Goal: Task Accomplishment & Management: Complete application form

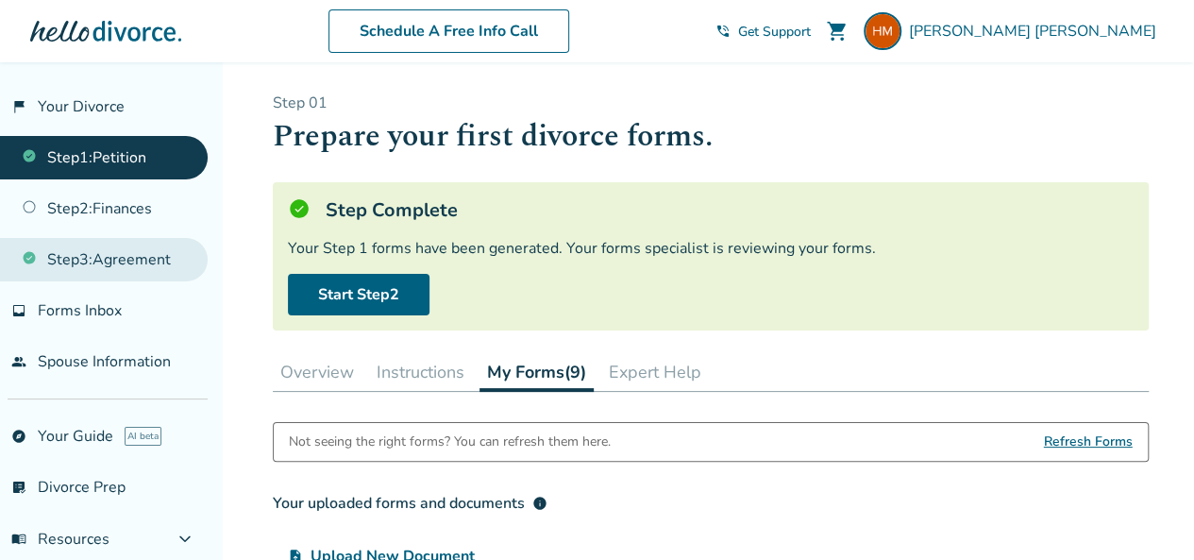
click at [127, 263] on link "Step 3 : Agreement" at bounding box center [104, 259] width 208 height 43
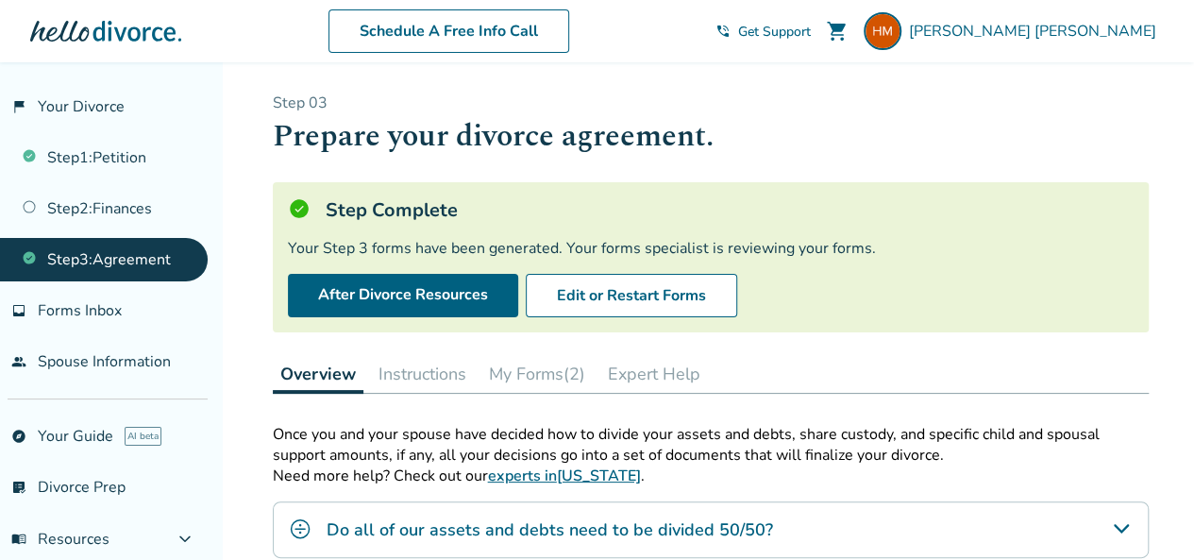
scroll to position [94, 0]
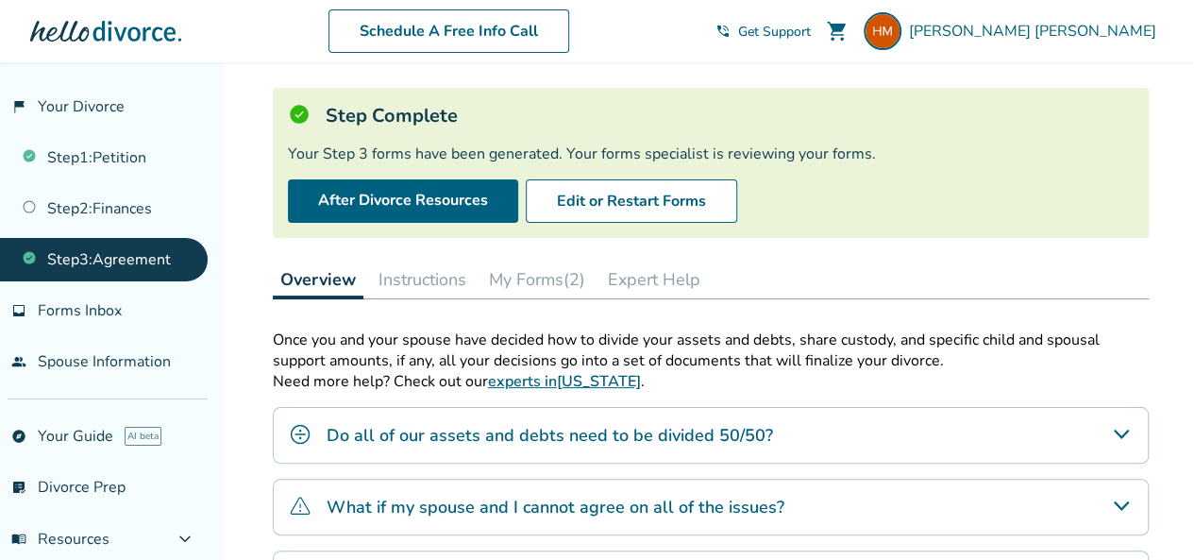
click at [546, 276] on button "My Forms (2)" at bounding box center [536, 279] width 111 height 38
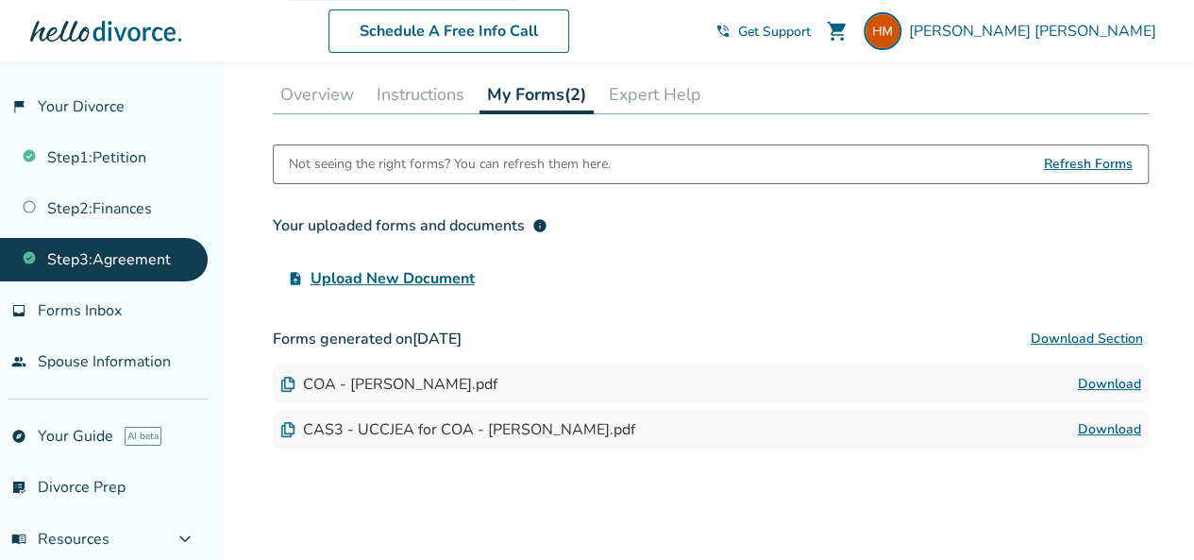
scroll to position [283, 0]
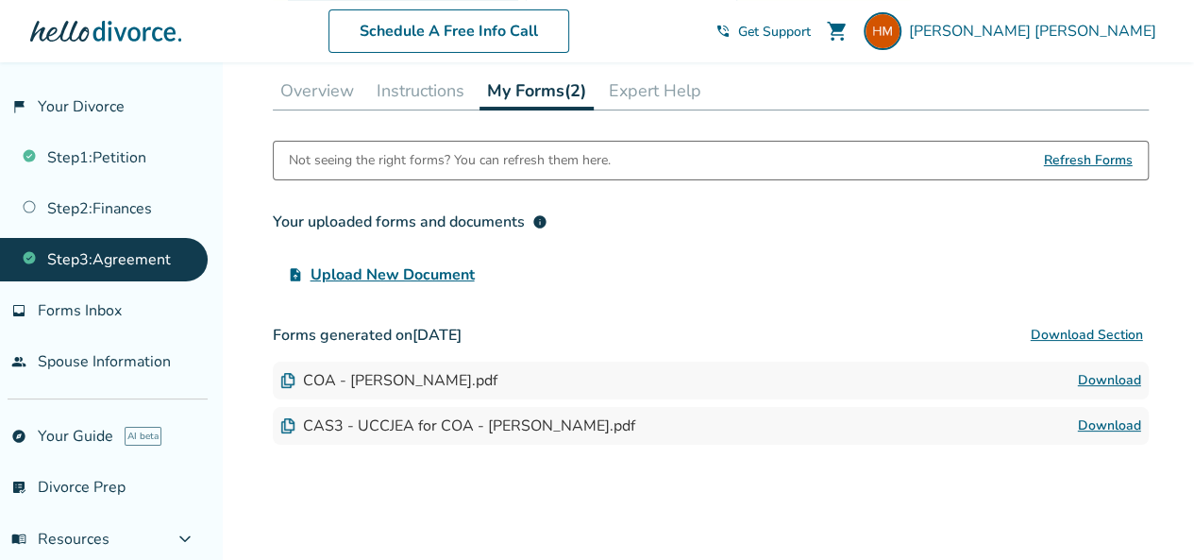
click at [383, 275] on span "Upload New Document" at bounding box center [392, 274] width 164 height 23
click at [0, 0] on input "upload_file Upload New Document" at bounding box center [0, 0] width 0 height 0
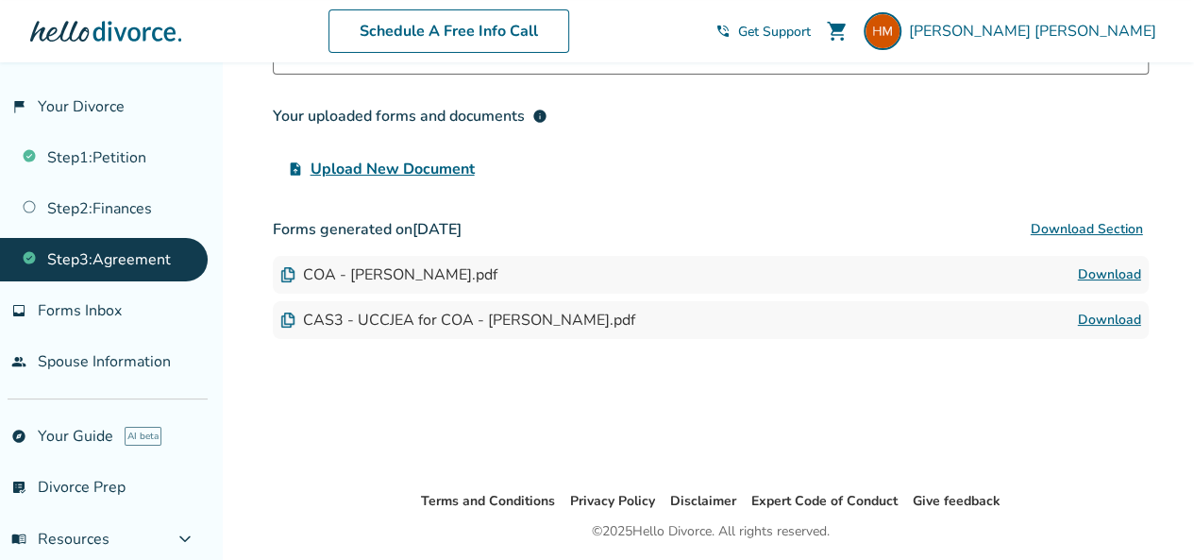
scroll to position [449, 0]
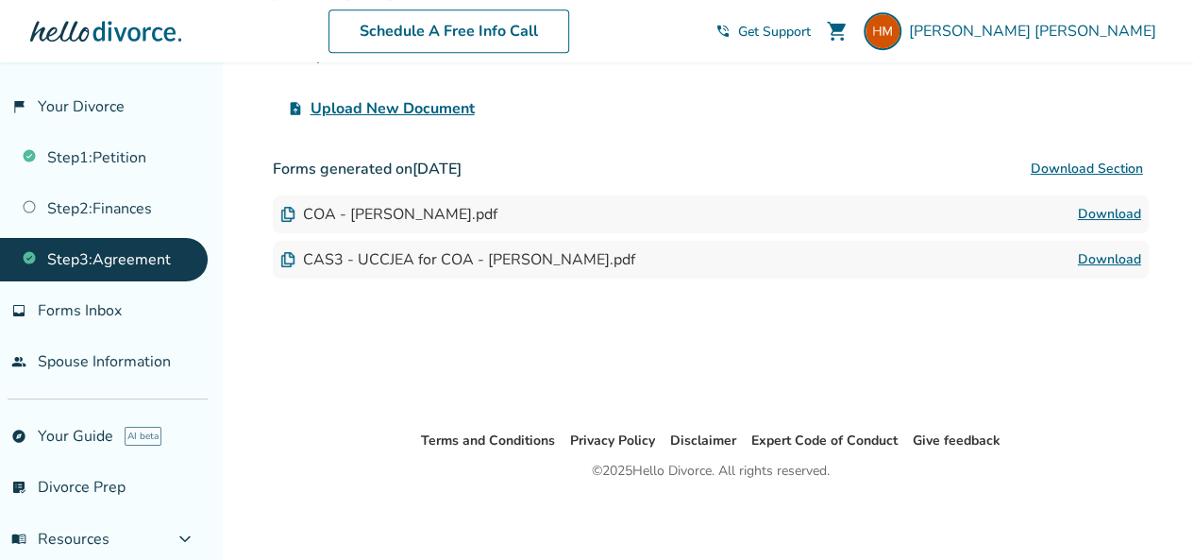
click at [282, 208] on img at bounding box center [287, 214] width 15 height 15
click at [1098, 216] on link "Download" at bounding box center [1109, 214] width 63 height 23
click at [1096, 254] on link "Download" at bounding box center [1109, 259] width 63 height 23
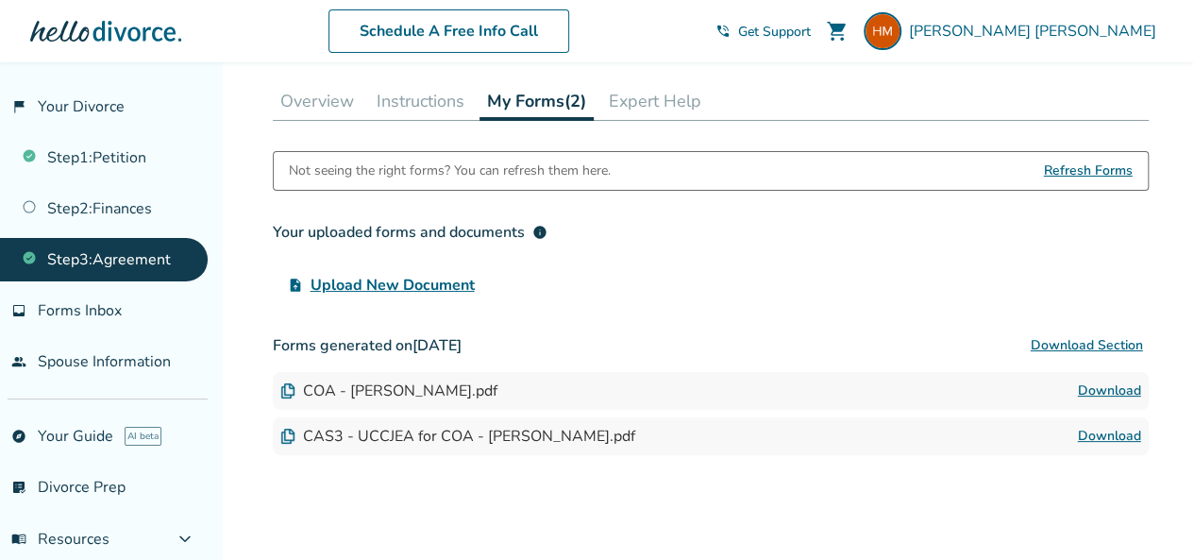
scroll to position [260, 0]
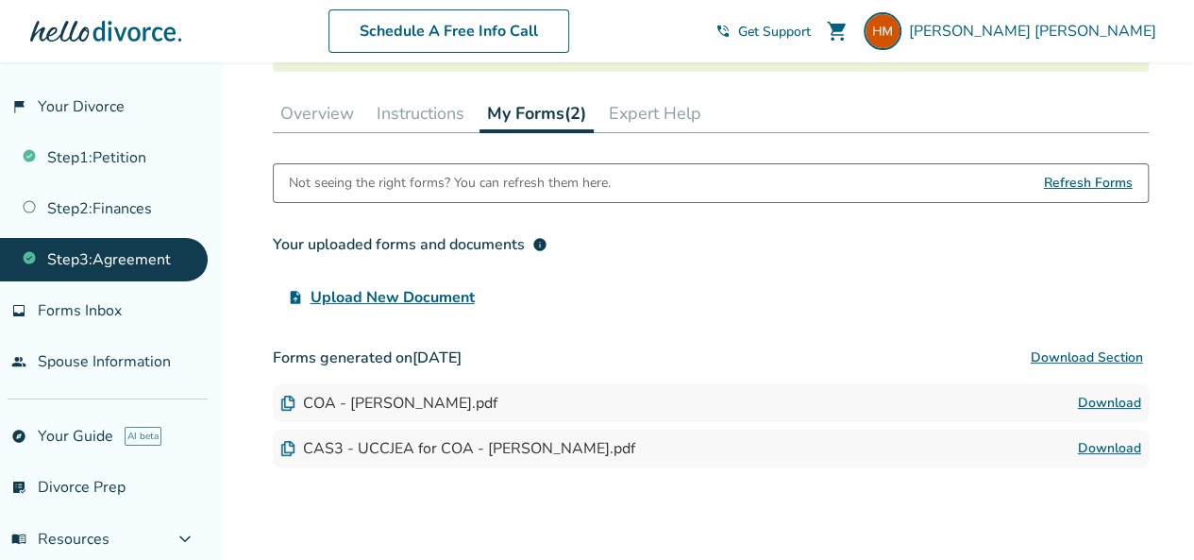
click at [410, 297] on span "Upload New Document" at bounding box center [392, 297] width 164 height 23
click at [0, 0] on input "upload_file Upload New Document" at bounding box center [0, 0] width 0 height 0
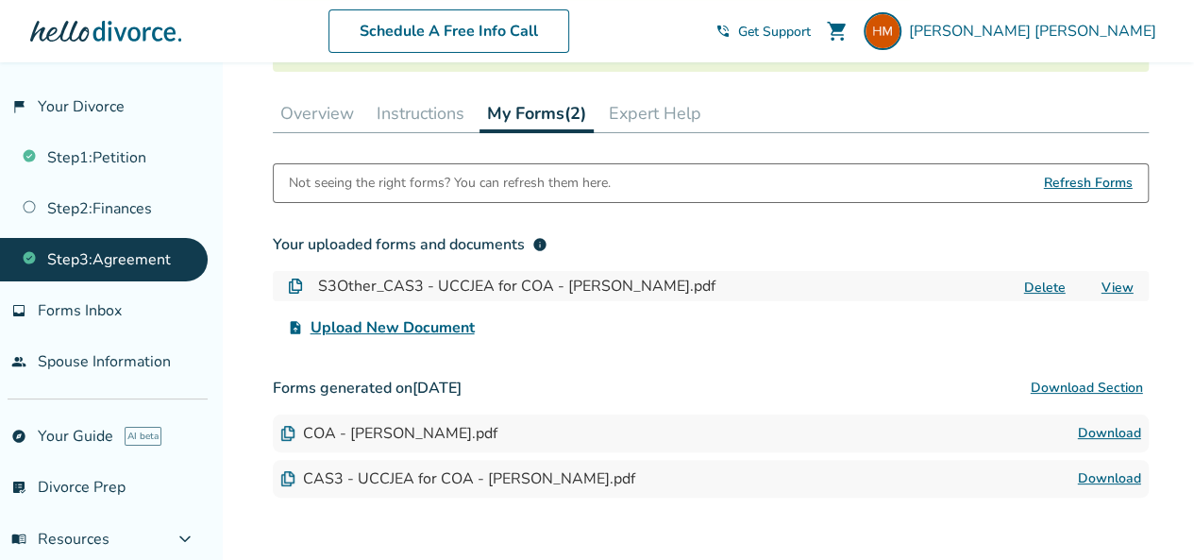
click at [432, 321] on span "Upload New Document" at bounding box center [392, 327] width 164 height 23
click at [0, 0] on input "upload_file Upload New Document" at bounding box center [0, 0] width 0 height 0
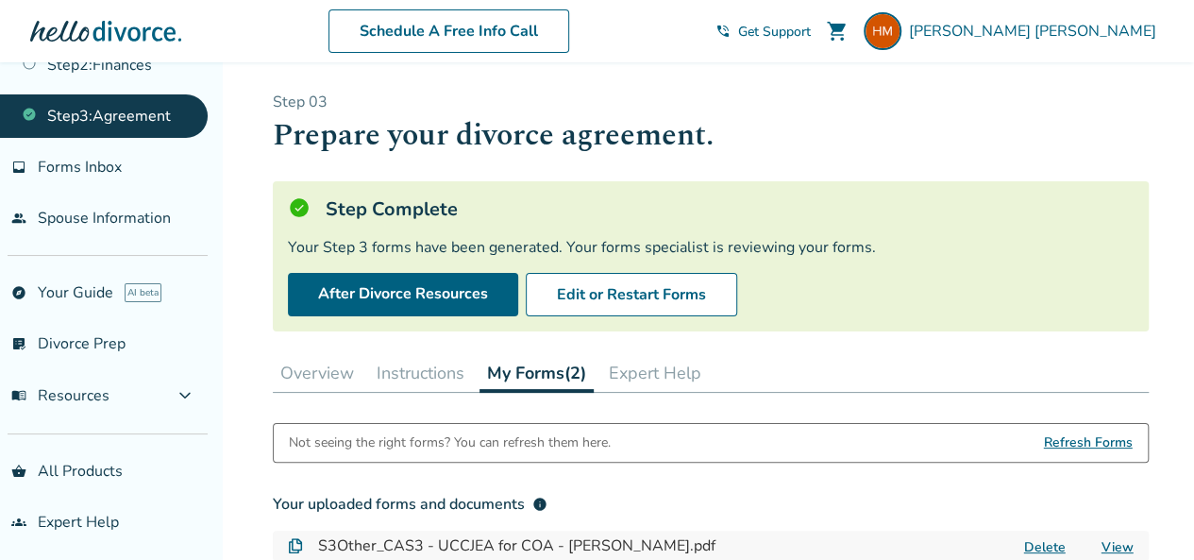
scroll to position [0, 0]
